Goal: Communication & Community: Answer question/provide support

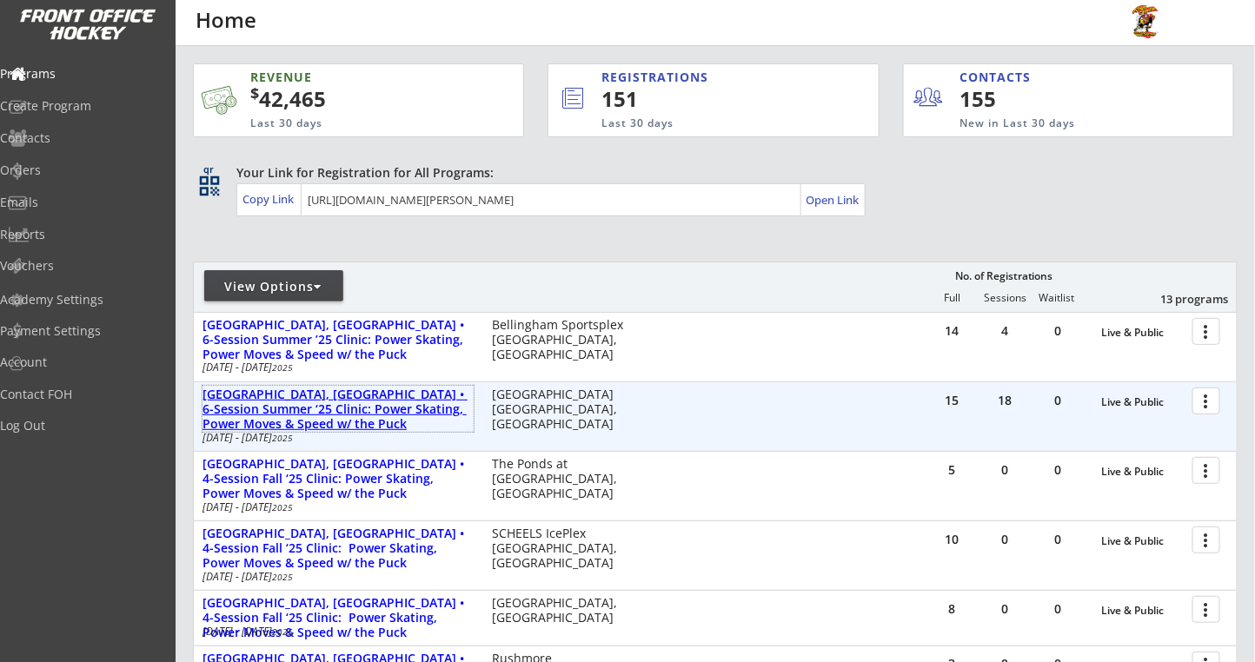
click at [406, 396] on div "[GEOGRAPHIC_DATA], [GEOGRAPHIC_DATA] • 6-Session Summer ‘25 Clinic: Power Skati…" at bounding box center [338, 409] width 271 height 43
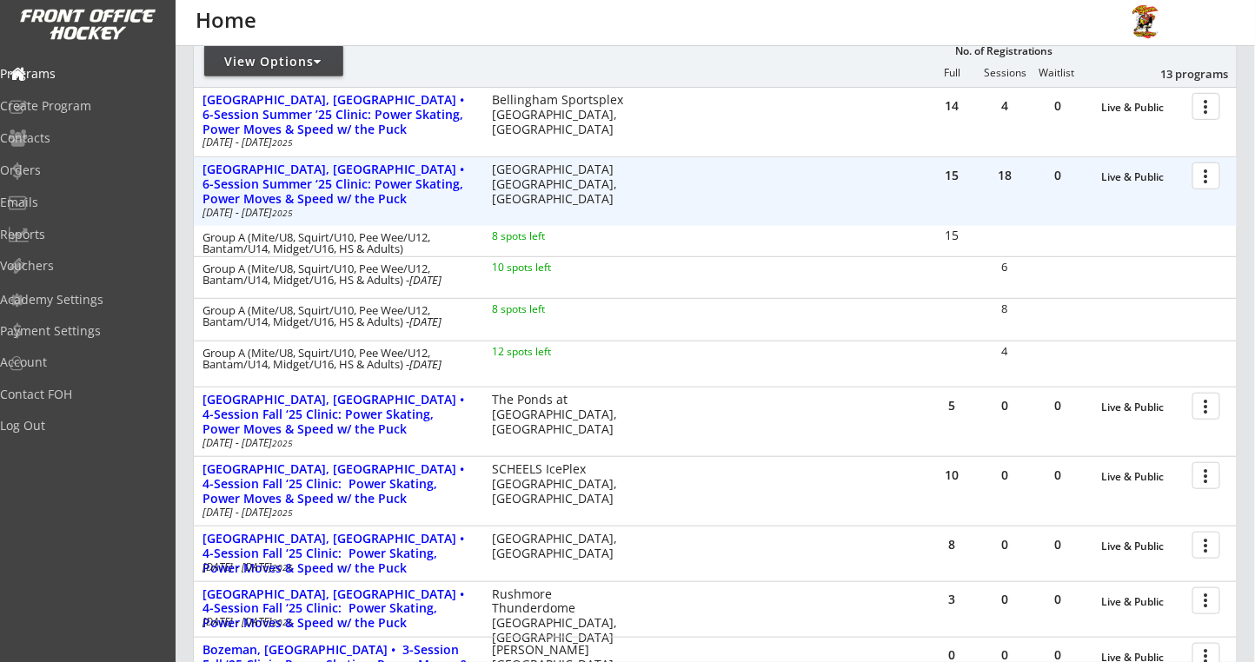
scroll to position [231, 0]
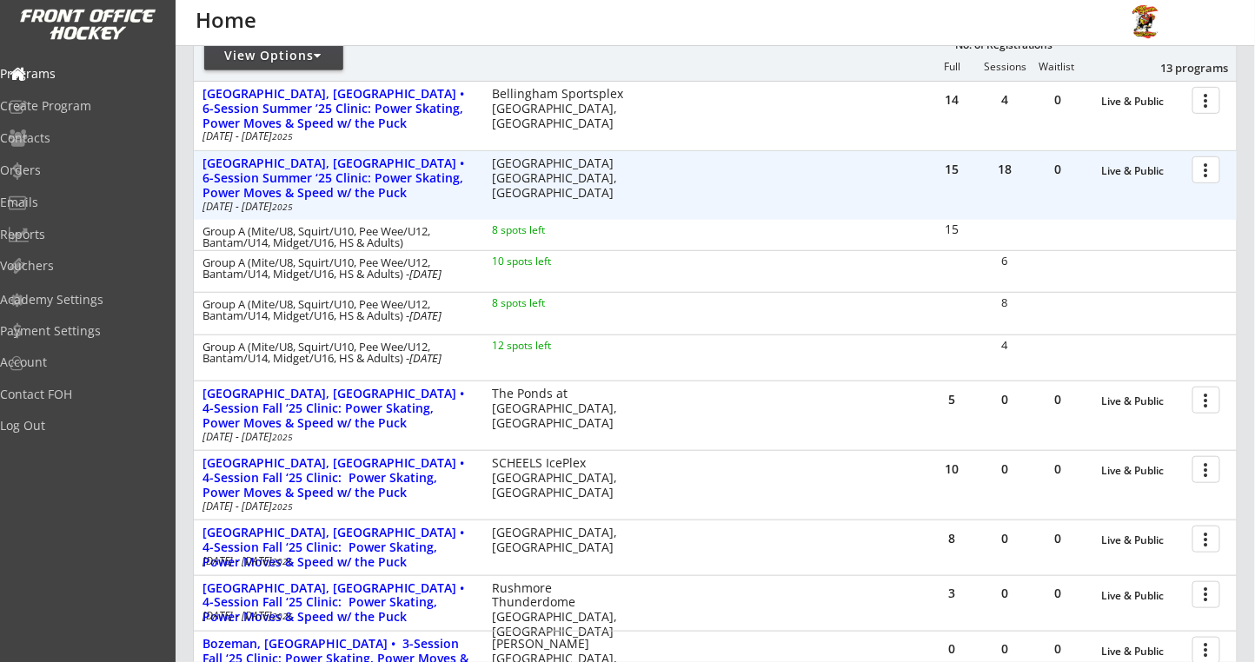
click at [1217, 170] on div at bounding box center [1209, 169] width 30 height 30
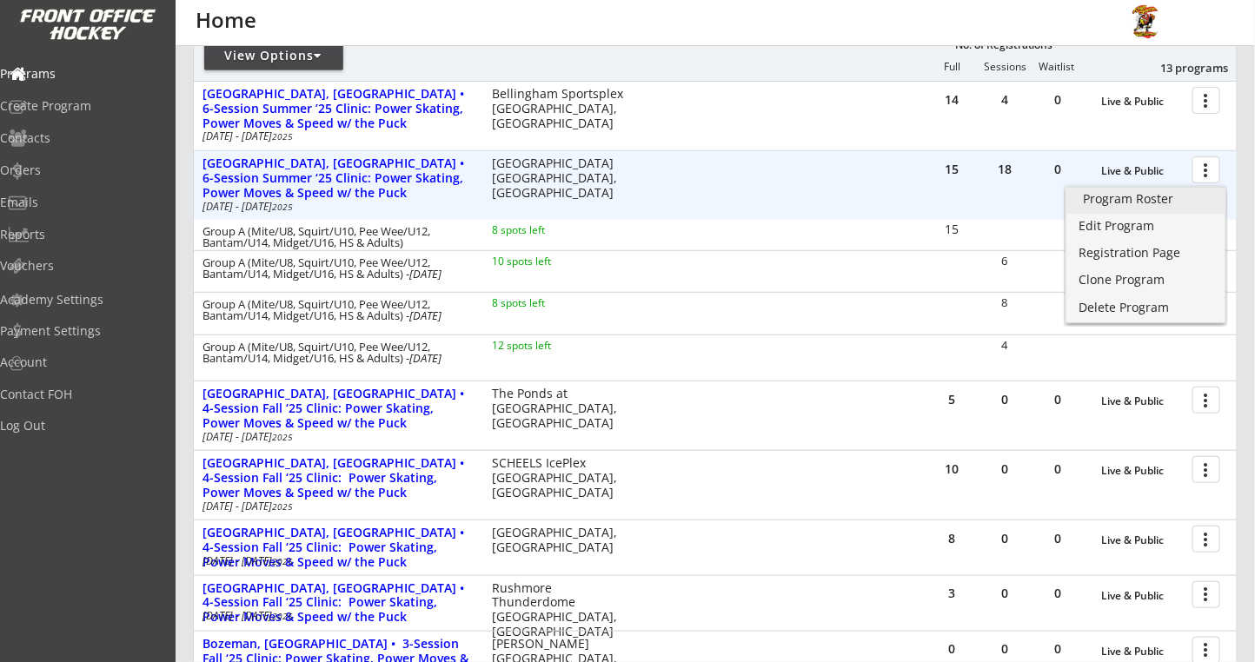
click at [1143, 206] on link "Program Roster" at bounding box center [1146, 201] width 159 height 26
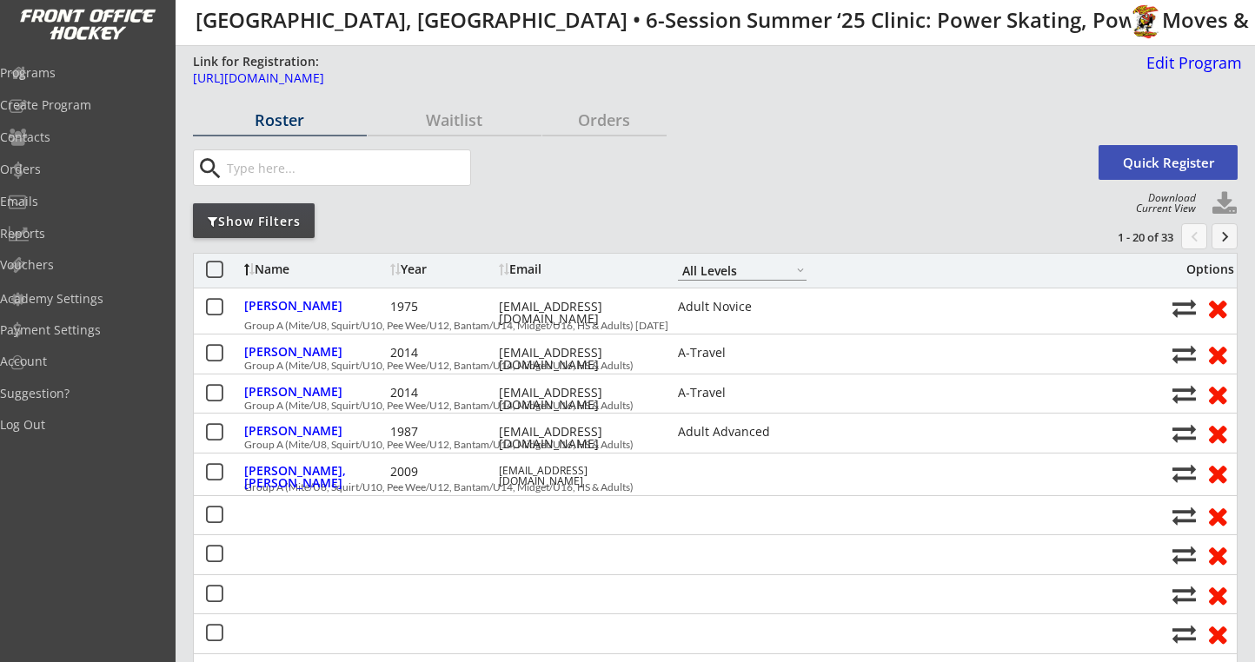
select select ""All Levels""
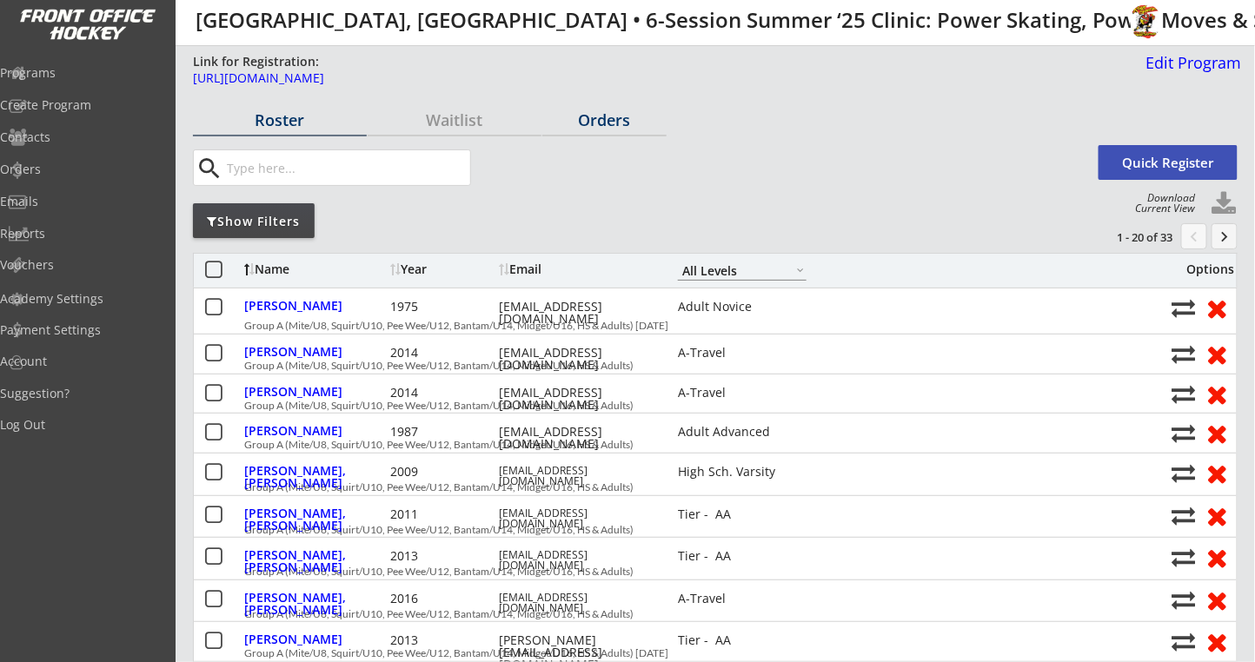
click at [608, 112] on div "Orders" at bounding box center [604, 120] width 124 height 16
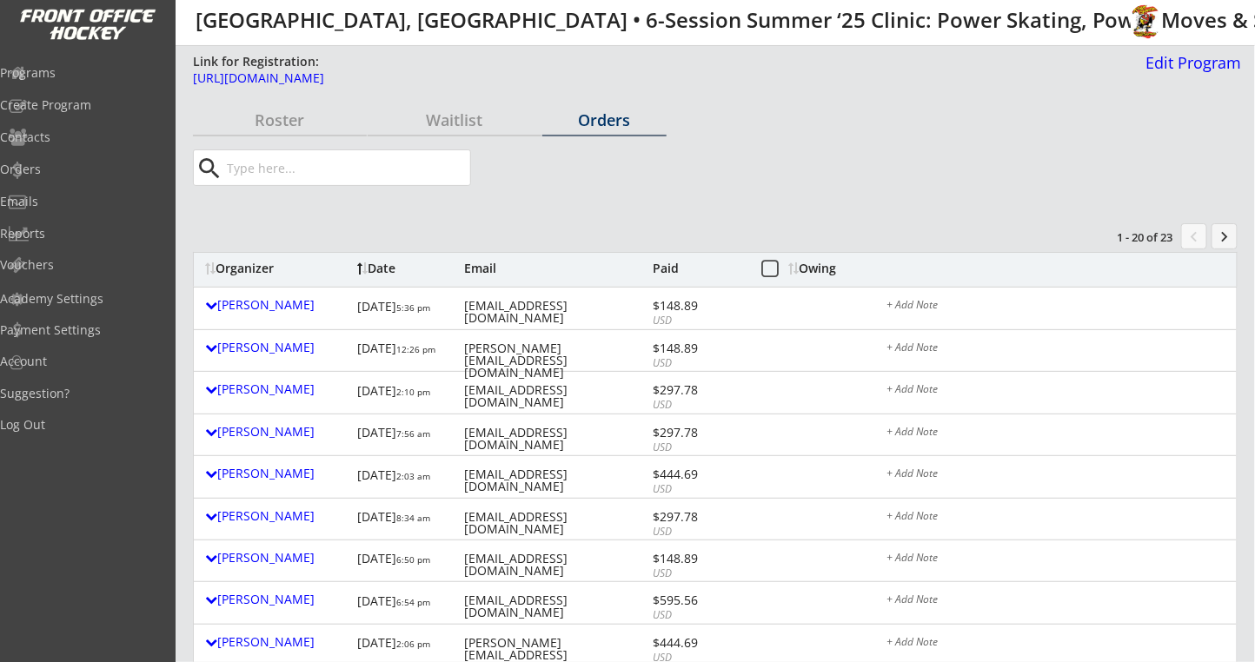
click at [840, 274] on div "Owing" at bounding box center [822, 269] width 66 height 12
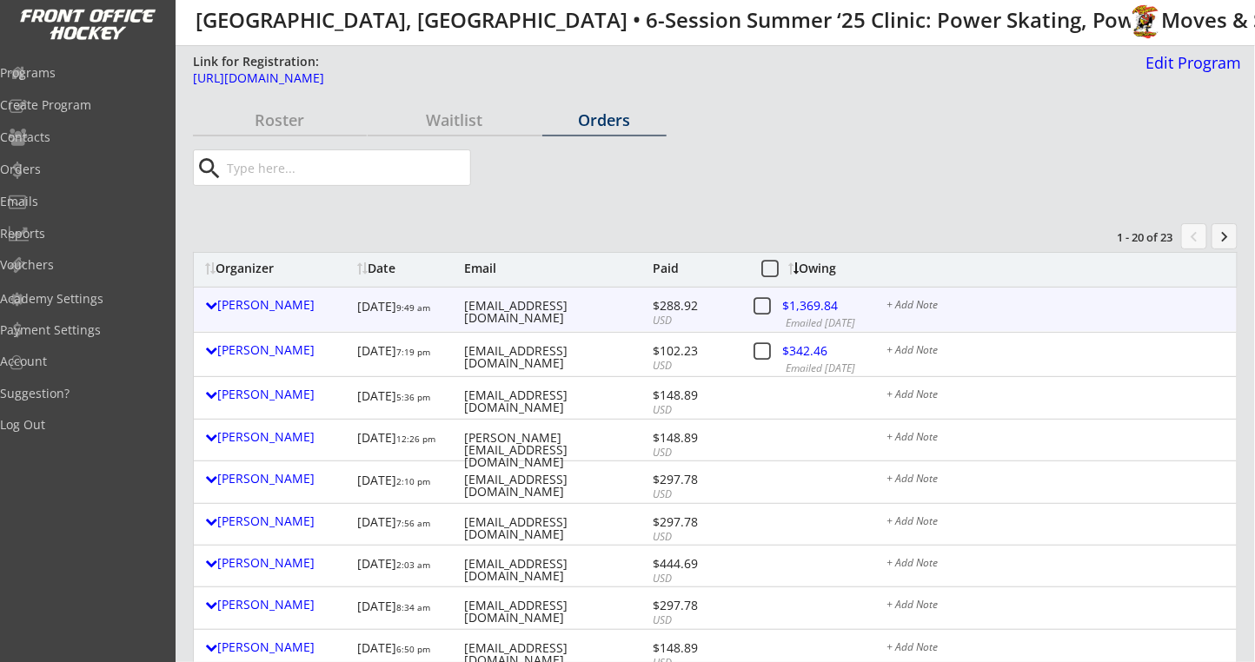
click at [814, 302] on div at bounding box center [819, 309] width 76 height 22
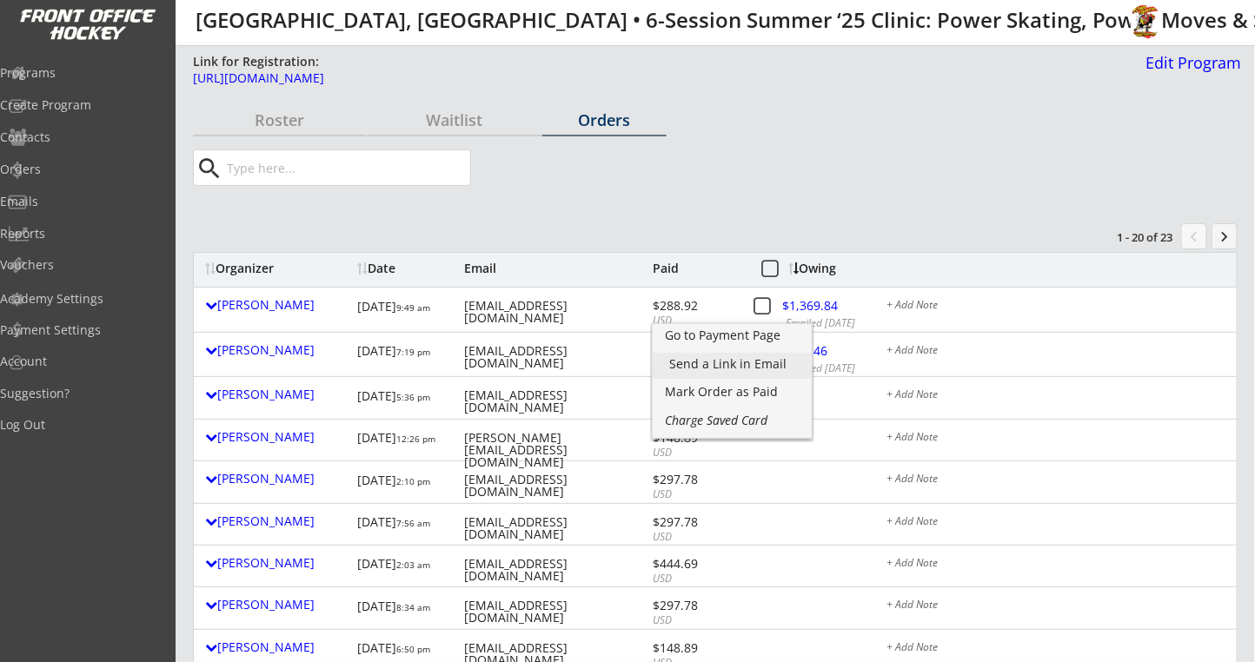
click at [739, 370] on div "Send a Link in Email" at bounding box center [732, 364] width 124 height 12
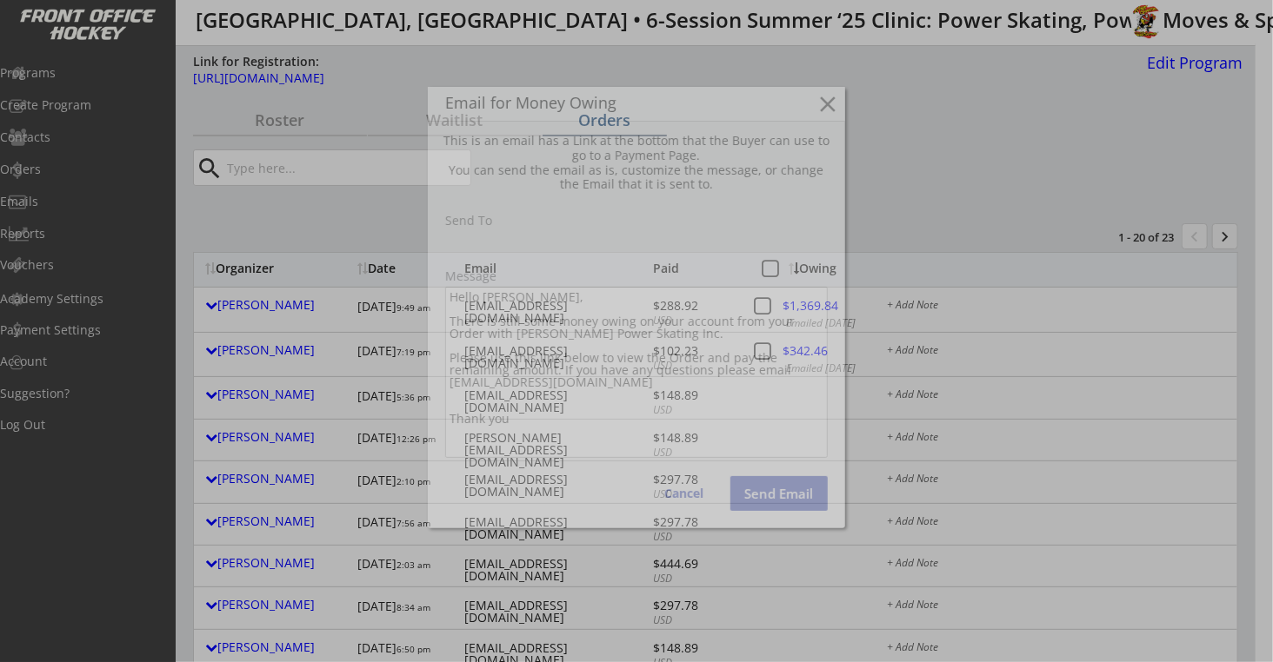
type input "patrickbrucelockhart@gmail.com"
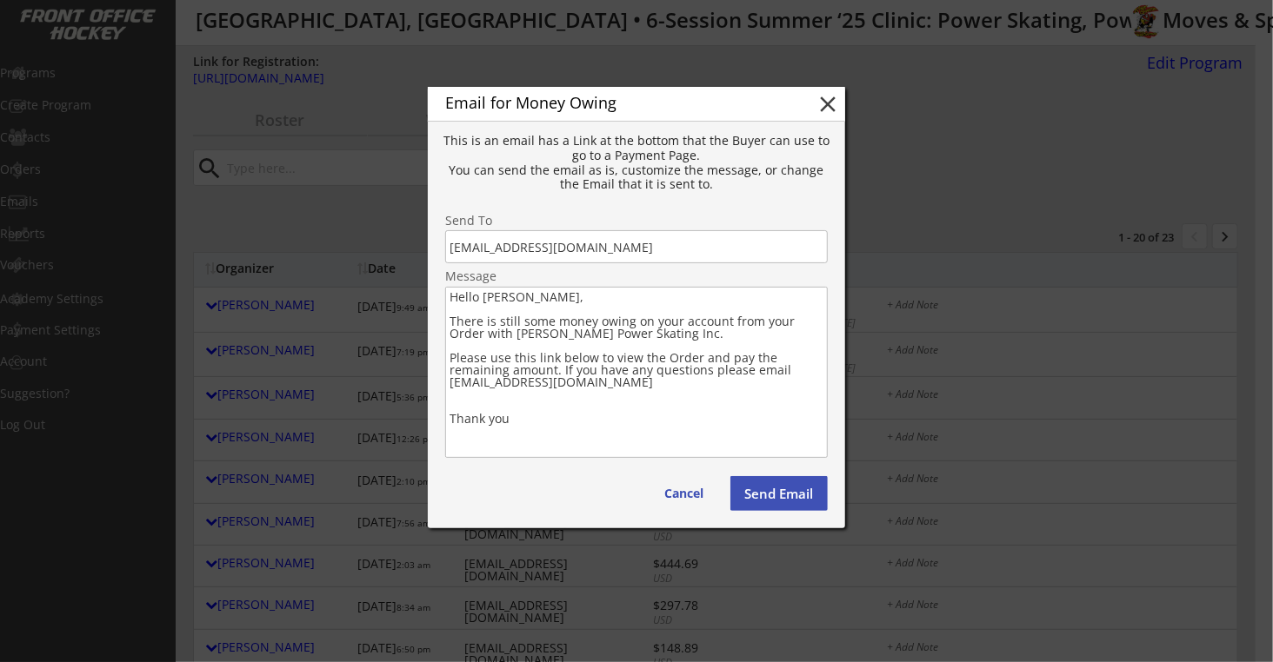
drag, startPoint x: 582, startPoint y: 428, endPoint x: 442, endPoint y: 318, distance: 178.4
click at [442, 318] on div "Email for Money Owing close This is an email has a Link at the bottom that the …" at bounding box center [636, 308] width 417 height 442
paste textarea "We are looking forward to seeing all of you at our Upcoming Power Skating Progr…"
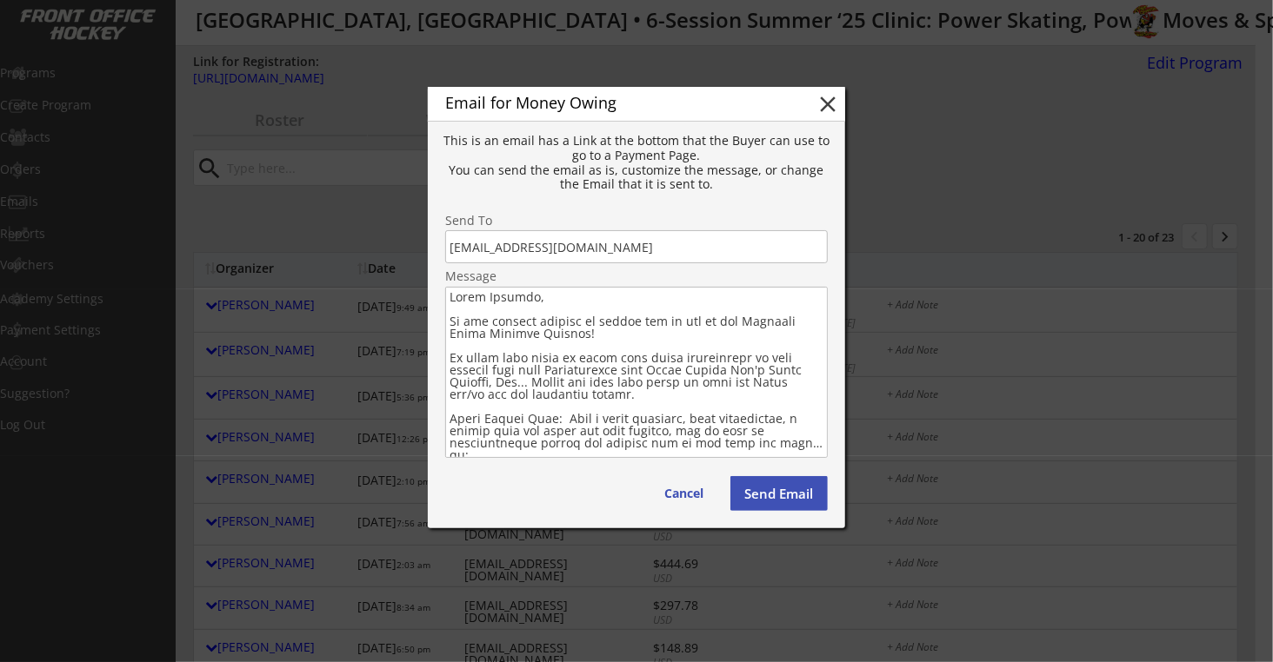
click at [581, 334] on textarea at bounding box center [636, 372] width 382 height 171
drag, startPoint x: 712, startPoint y: 436, endPoint x: 288, endPoint y: 263, distance: 458.1
click at [288, 263] on body "Link for Registration: https://frontofficehockey.com/program/1748549516841x7739…" at bounding box center [636, 331] width 1273 height 662
click at [449, 322] on textarea at bounding box center [636, 372] width 382 height 171
click at [450, 316] on textarea at bounding box center [636, 372] width 382 height 171
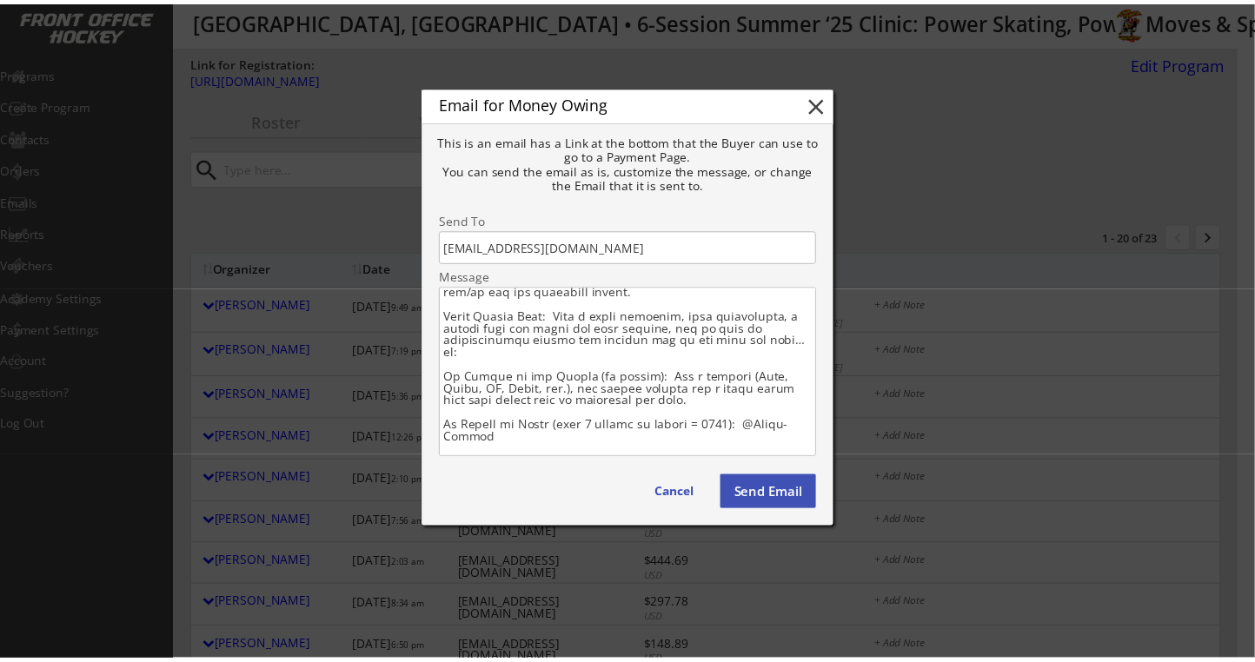
scroll to position [238, 0]
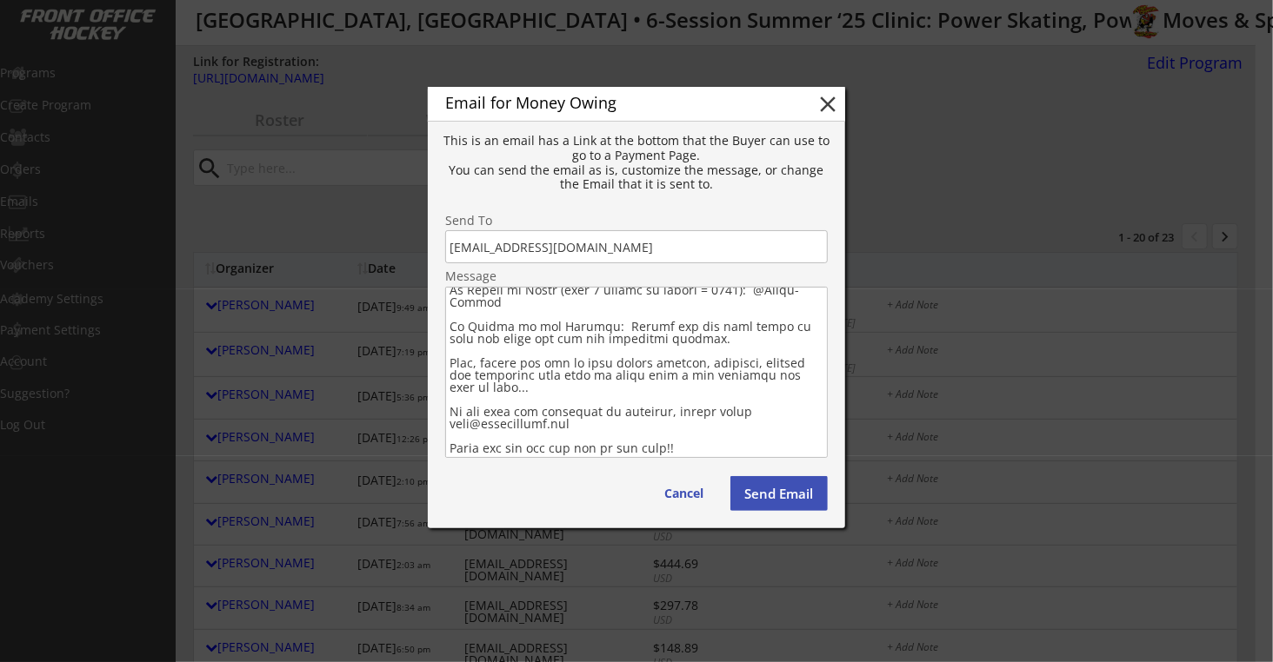
drag, startPoint x: 451, startPoint y: 315, endPoint x: 585, endPoint y: 502, distance: 230.6
click at [585, 502] on div "Email for Money Owing close This is an email has a Link at the bottom that the …" at bounding box center [636, 308] width 417 height 442
type textarea "Hello Patrick, We are looking forward to seeing all of you at our Upcoming Powe…"
click at [770, 501] on button "Send Email" at bounding box center [778, 493] width 97 height 35
type textarea "Hello , There is still some money owing on your account from your Order with . …"
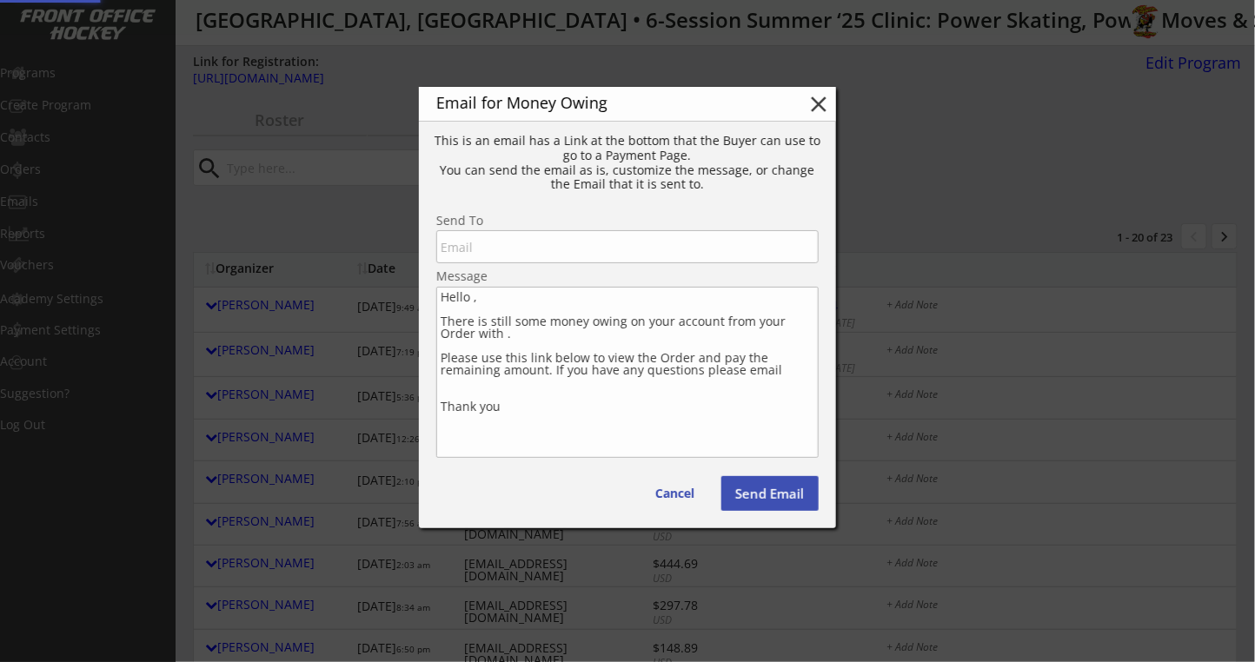
scroll to position [0, 0]
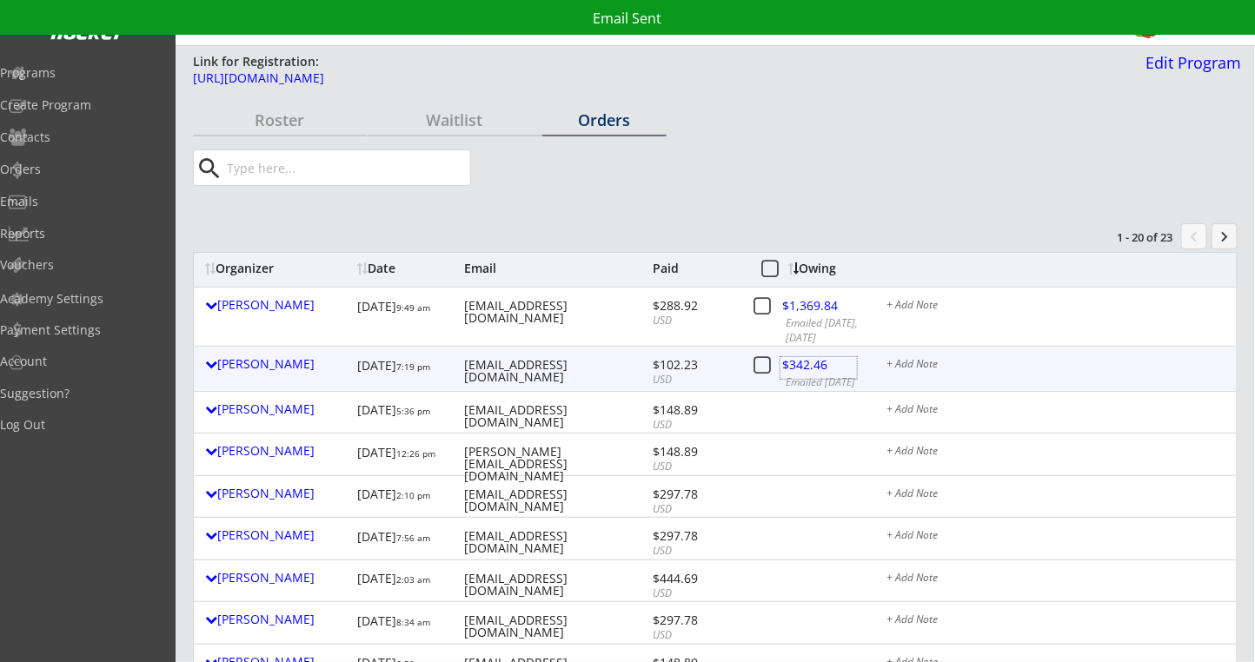
click at [819, 362] on div at bounding box center [819, 368] width 76 height 22
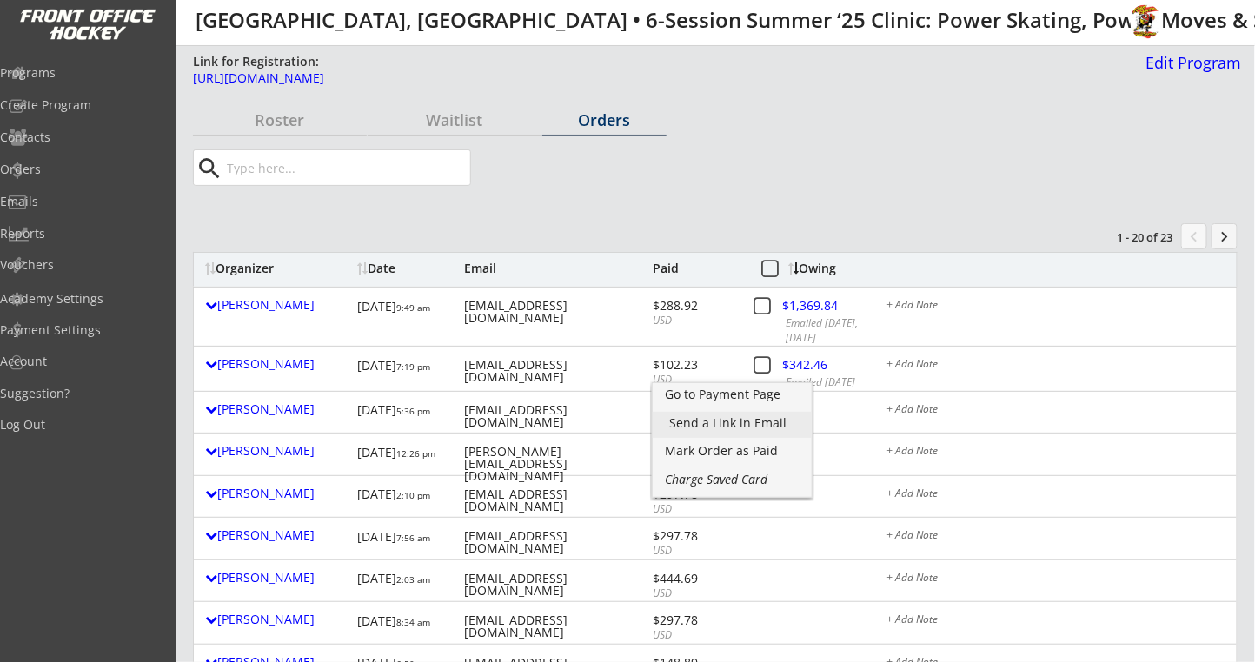
click at [718, 421] on div "Send a Link in Email" at bounding box center [732, 423] width 124 height 12
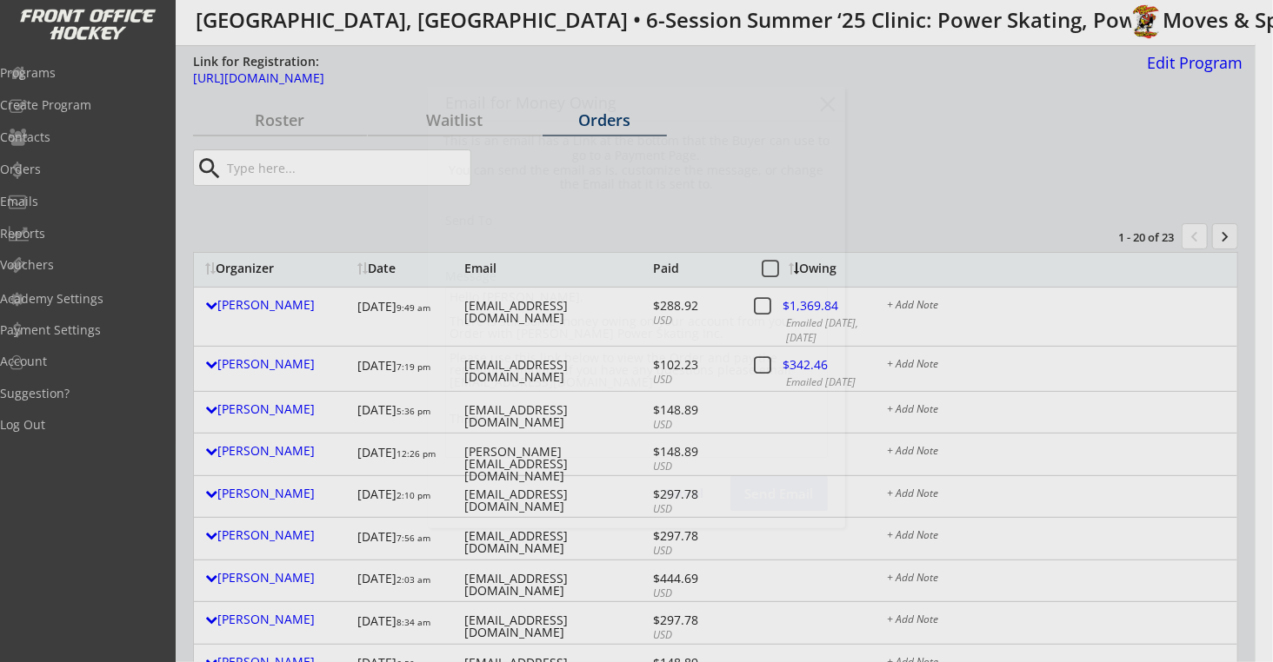
type input "vincentbird14@yahoo.com"
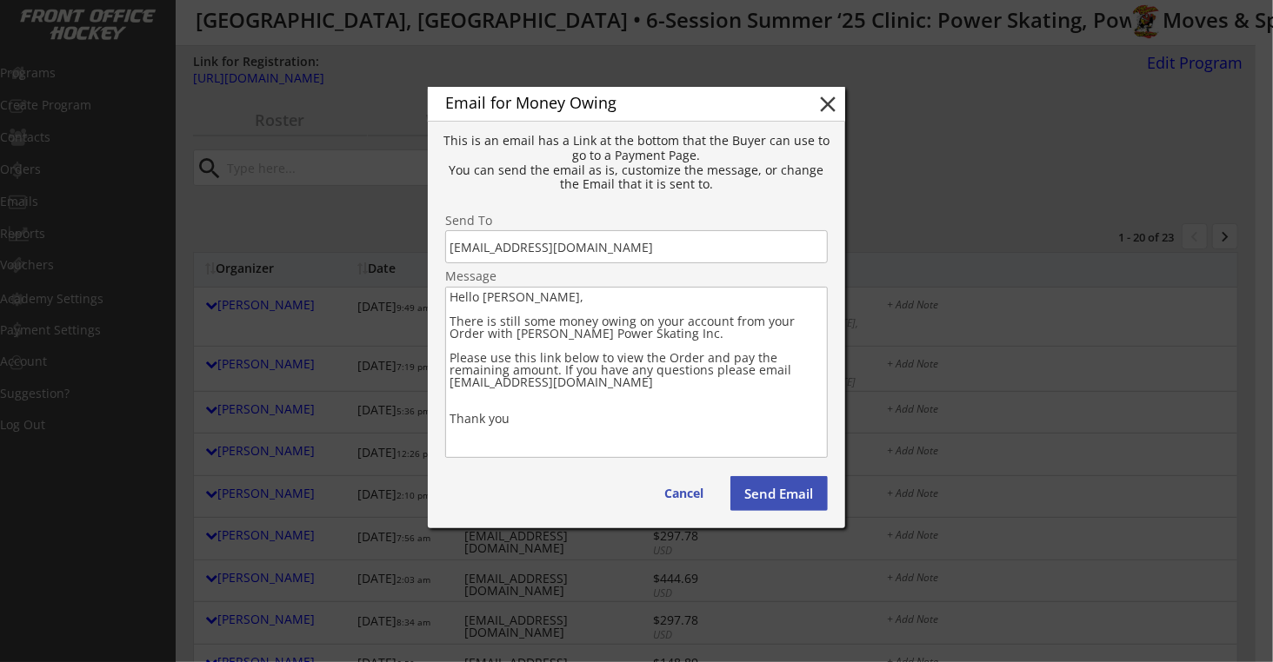
drag, startPoint x: 449, startPoint y: 321, endPoint x: 584, endPoint y: 454, distance: 189.3
click at [584, 454] on textarea "Hello Vincent, There is still some money owing on your account from your Order …" at bounding box center [636, 372] width 382 height 171
paste textarea "We are looking forward to seeing all of you at our Upcoming Power Skating Progr…"
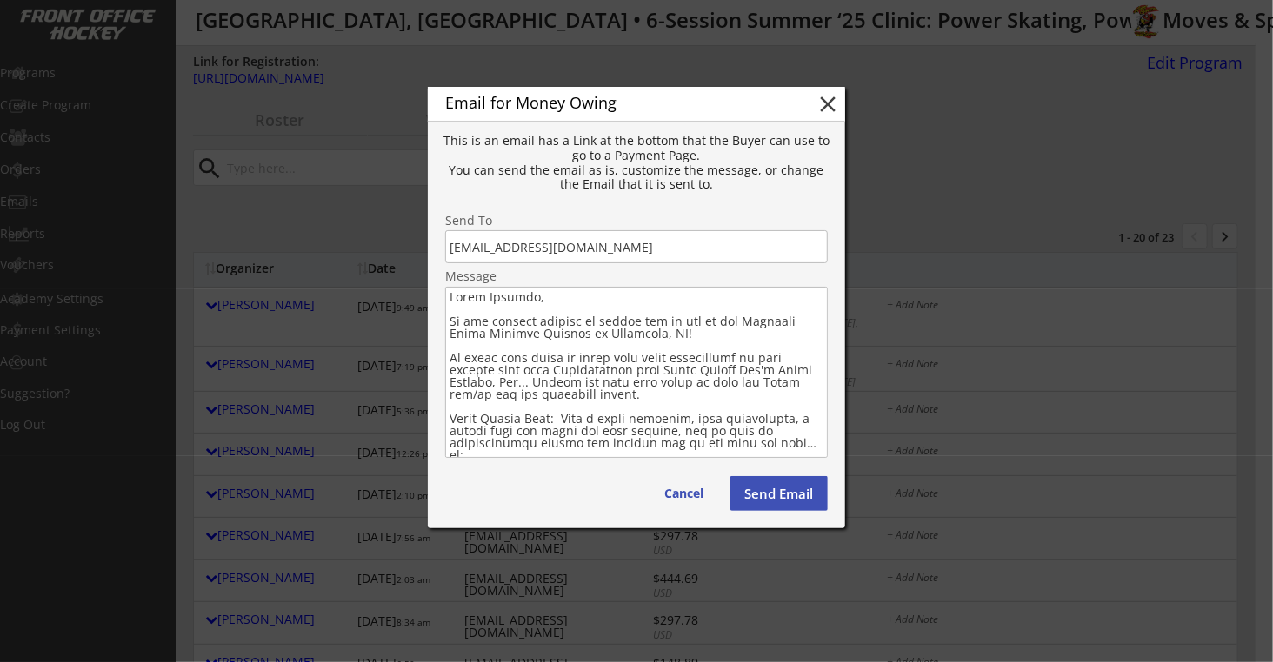
type textarea "Hello Vincent, We are looking forward to seeing all of you at our Upcoming Powe…"
click at [775, 495] on button "Send Email" at bounding box center [778, 493] width 97 height 35
type textarea "Hello , There is still some money owing on your account from your Order with . …"
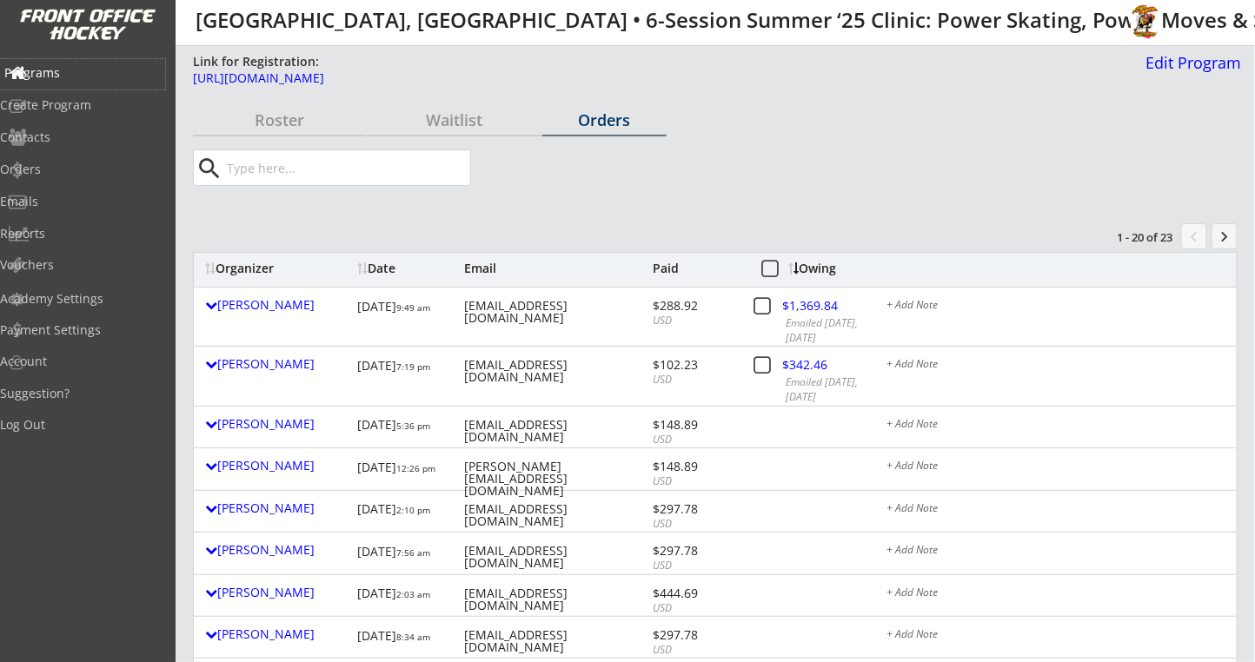
click at [61, 78] on div "Programs" at bounding box center [82, 73] width 156 height 12
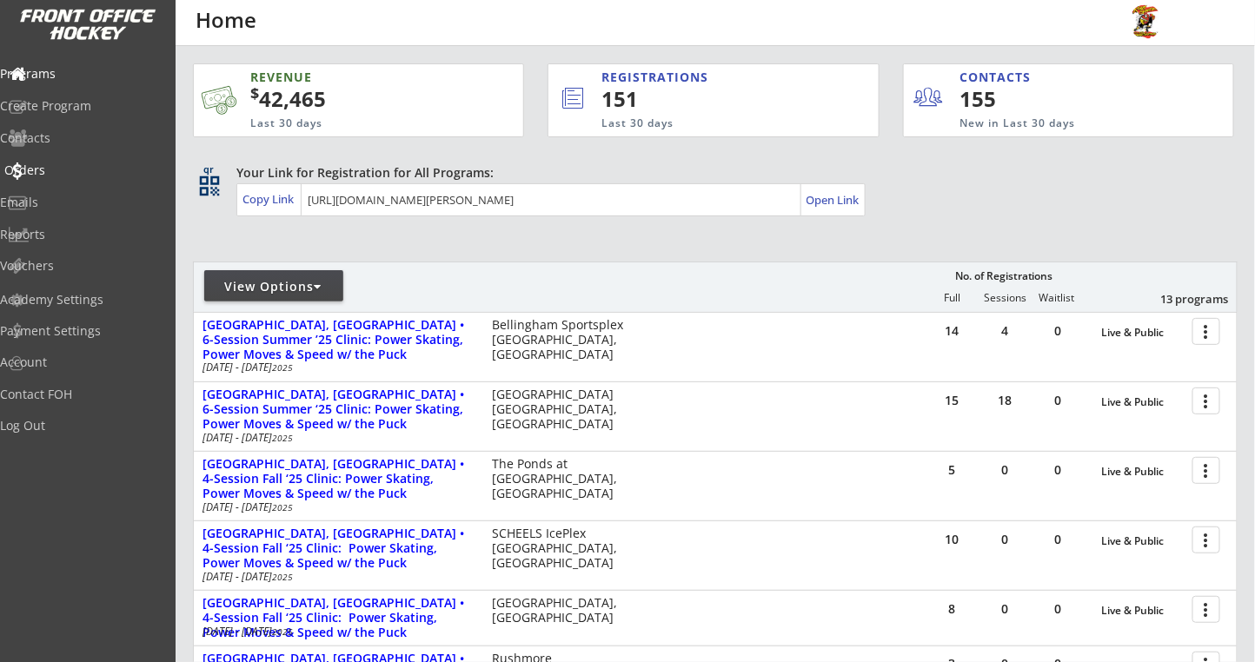
click at [52, 167] on div "Orders" at bounding box center [82, 170] width 156 height 12
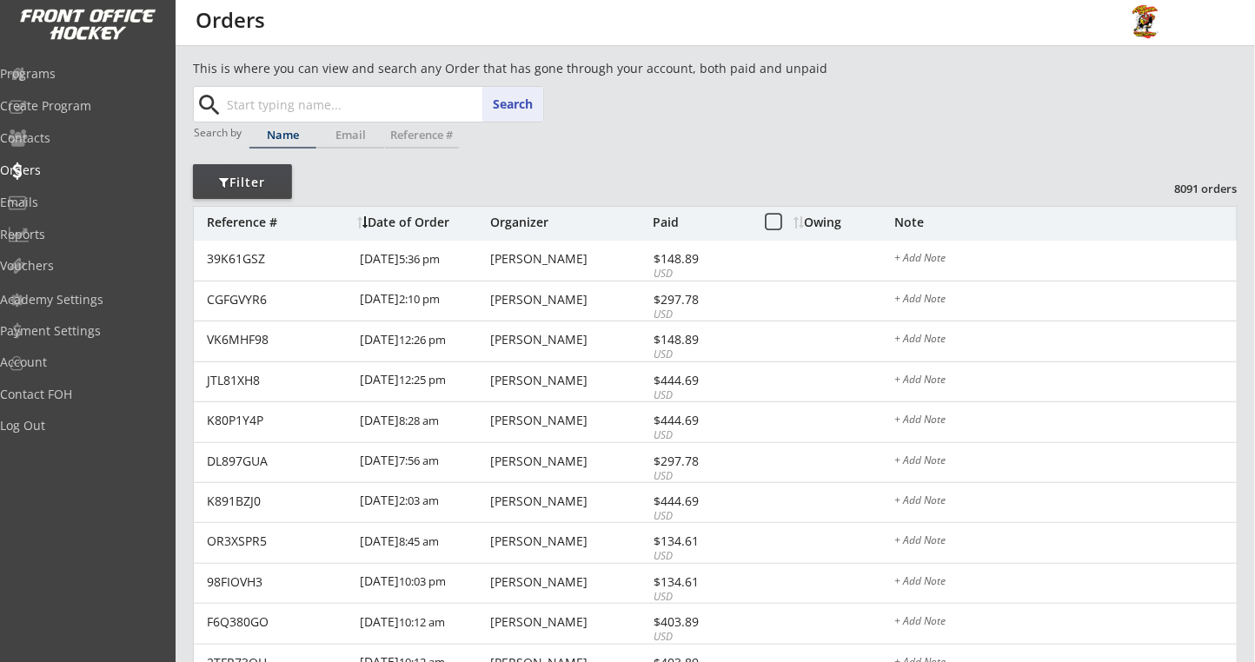
drag, startPoint x: 292, startPoint y: 110, endPoint x: 340, endPoint y: 80, distance: 56.7
click at [295, 110] on input "text" at bounding box center [383, 104] width 320 height 35
type input "koskovich"
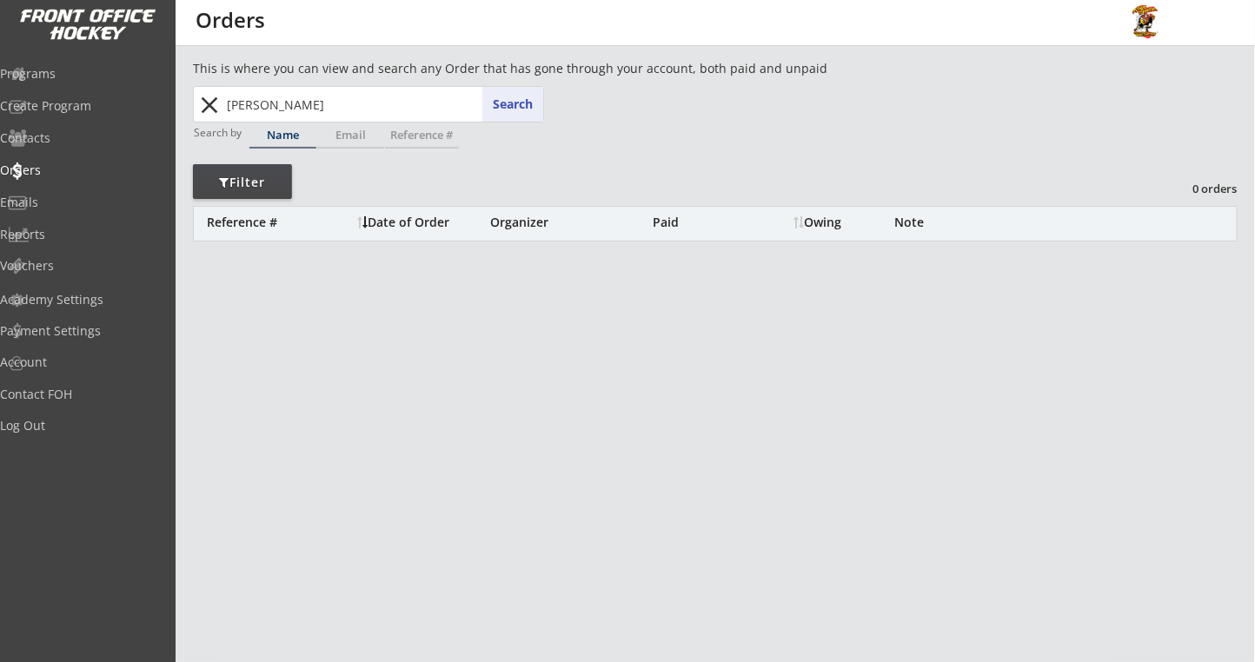
click at [210, 110] on button "close" at bounding box center [210, 105] width 29 height 28
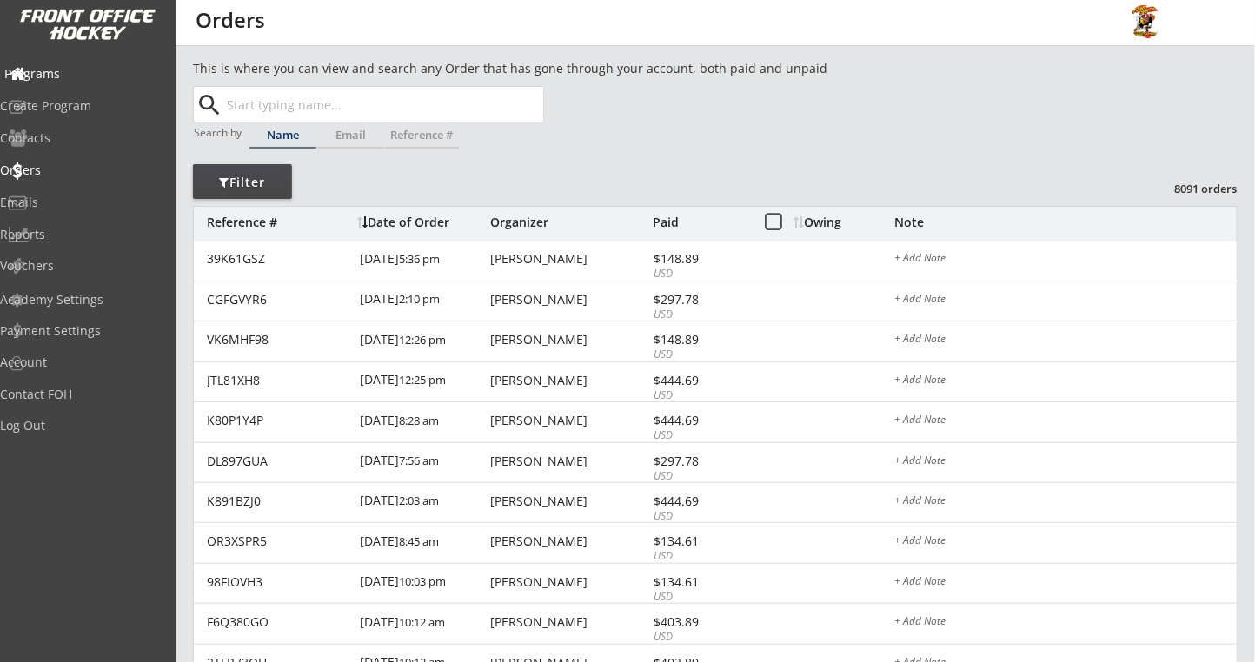
click at [68, 78] on div "Programs" at bounding box center [82, 74] width 156 height 12
